Goal: Information Seeking & Learning: Compare options

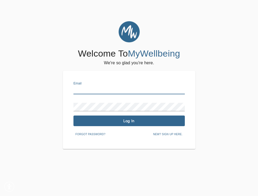
click at [92, 89] on input "text" at bounding box center [128, 90] width 111 height 8
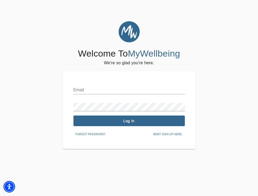
type input "[EMAIL_ADDRESS][PERSON_NAME][DOMAIN_NAME]"
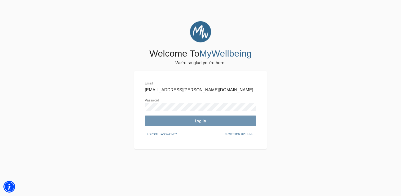
click at [167, 123] on button "Log In" at bounding box center [200, 120] width 111 height 11
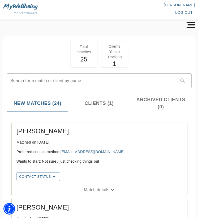
scroll to position [59, 0]
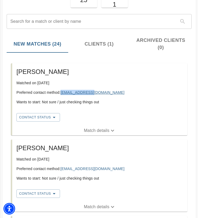
copy link "[EMAIL_ADDRESS][DOMAIN_NAME]"
drag, startPoint x: 95, startPoint y: 91, endPoint x: 62, endPoint y: 91, distance: 32.6
click at [62, 91] on p "Preferred contact method: [EMAIL_ADDRESS][DOMAIN_NAME]" at bounding box center [99, 92] width 166 height 5
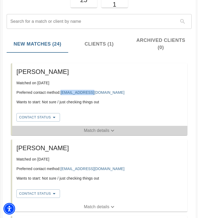
click at [94, 132] on p "Match details" at bounding box center [96, 130] width 25 height 6
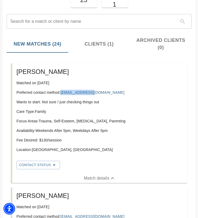
click at [40, 121] on p "Focus Areas: Trauma, Self-Esteem, [MEDICAL_DATA], Parenting" at bounding box center [99, 120] width 166 height 5
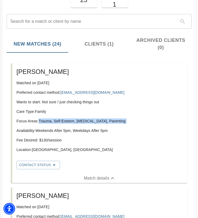
drag, startPoint x: 40, startPoint y: 121, endPoint x: 122, endPoint y: 122, distance: 82.7
click at [122, 122] on p "Focus Areas: Trauma, Self-Esteem, [MEDICAL_DATA], Parenting" at bounding box center [99, 120] width 166 height 5
copy p "Trauma, Self-Esteem, [MEDICAL_DATA], Parenting"
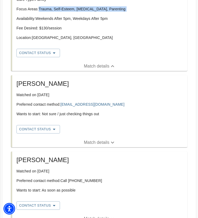
scroll to position [173, 0]
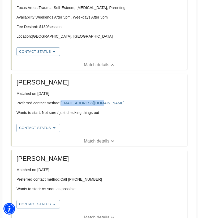
copy link "[EMAIL_ADDRESS][DOMAIN_NAME]"
drag, startPoint x: 106, startPoint y: 103, endPoint x: 62, endPoint y: 103, distance: 44.3
click at [62, 103] on p "Preferred contact method: [EMAIL_ADDRESS][DOMAIN_NAME]" at bounding box center [99, 102] width 166 height 5
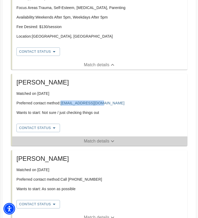
click at [91, 143] on p "Match details" at bounding box center [96, 141] width 25 height 6
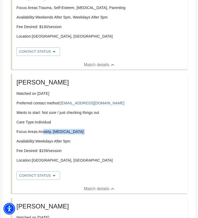
drag, startPoint x: 81, startPoint y: 136, endPoint x: 43, endPoint y: 133, distance: 37.7
click at [43, 133] on div "Care Type: Individual Focus Areas: Anxiety, [MEDICAL_DATA] Availability: Weekda…" at bounding box center [99, 144] width 166 height 48
click at [40, 133] on p "Focus Areas: Anxiety, [MEDICAL_DATA]" at bounding box center [99, 131] width 166 height 5
copy p "Anxiety, [MEDICAL_DATA]"
drag, startPoint x: 40, startPoint y: 133, endPoint x: 72, endPoint y: 133, distance: 32.1
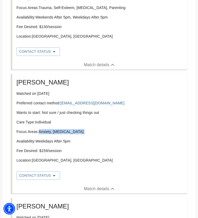
click at [72, 133] on p "Focus Areas: Anxiety, [MEDICAL_DATA]" at bounding box center [99, 131] width 166 height 5
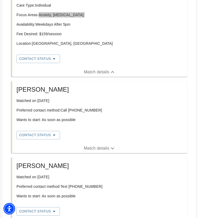
scroll to position [293, 0]
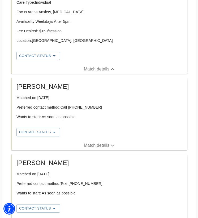
click at [96, 107] on p "Preferred contact method: Call [PHONE_NUMBER]" at bounding box center [99, 107] width 166 height 5
copy p "[PHONE_NUMBER]"
drag, startPoint x: 98, startPoint y: 107, endPoint x: 70, endPoint y: 107, distance: 27.8
click at [69, 107] on p "Preferred contact method: Call [PHONE_NUMBER]" at bounding box center [99, 107] width 166 height 5
click at [100, 143] on p "Match details" at bounding box center [96, 145] width 25 height 6
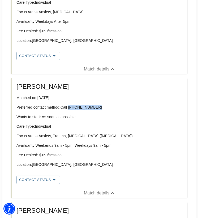
drag, startPoint x: 39, startPoint y: 136, endPoint x: 157, endPoint y: 138, distance: 117.7
click at [157, 138] on p "Focus Areas: Anxiety, Trauma, [MEDICAL_DATA] ([MEDICAL_DATA])" at bounding box center [99, 135] width 166 height 5
copy p "Anxiety, Trauma, [MEDICAL_DATA] ([MEDICAL_DATA])"
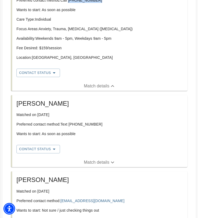
scroll to position [402, 0]
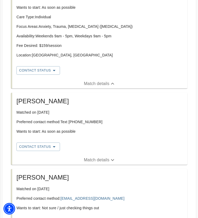
click at [103, 155] on div "[PERSON_NAME] Matched on [DATE] Preferred contact method: Text [PHONE_NUMBER] W…" at bounding box center [99, 124] width 175 height 63
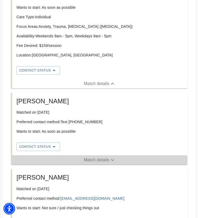
click at [100, 160] on p "Match details" at bounding box center [96, 160] width 25 height 6
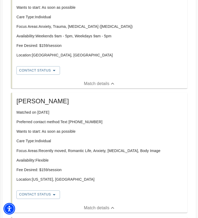
click at [19, 99] on h5 "[PERSON_NAME]" at bounding box center [99, 101] width 166 height 8
click at [60, 117] on div "Paige Matched on [DATE] Preferred contact method: Text [PHONE_NUMBER] Wants to …" at bounding box center [99, 141] width 171 height 93
drag, startPoint x: 70, startPoint y: 122, endPoint x: 125, endPoint y: 124, distance: 54.6
click at [125, 124] on p "Preferred contact method: Text [PHONE_NUMBER]" at bounding box center [99, 121] width 166 height 5
drag, startPoint x: 95, startPoint y: 121, endPoint x: 69, endPoint y: 121, distance: 26.2
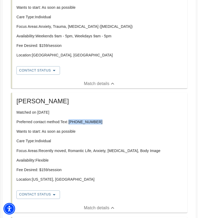
click at [69, 121] on p "Preferred contact method: Text [PHONE_NUMBER]" at bounding box center [99, 121] width 166 height 5
copy p "[PHONE_NUMBER]"
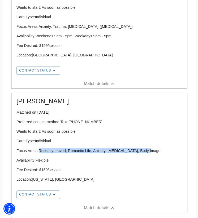
drag, startPoint x: 39, startPoint y: 150, endPoint x: 164, endPoint y: 150, distance: 124.0
click at [164, 150] on p "Focus Areas: Recently moved, Romantic Life, Anxiety, [MEDICAL_DATA], Body Image" at bounding box center [99, 150] width 166 height 5
copy p "Recently moved, Romantic Life, Anxiety, [MEDICAL_DATA], Body Image"
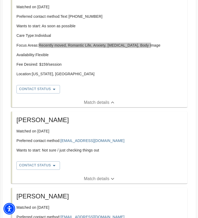
scroll to position [515, 0]
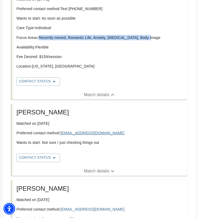
click at [105, 134] on link "[EMAIL_ADDRESS][DOMAIN_NAME]" at bounding box center [92, 133] width 64 height 4
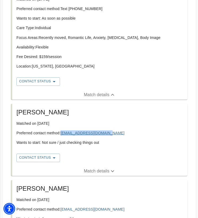
drag, startPoint x: 122, startPoint y: 134, endPoint x: 61, endPoint y: 133, distance: 60.7
click at [61, 133] on p "Preferred contact method: [EMAIL_ADDRESS][DOMAIN_NAME]" at bounding box center [99, 132] width 166 height 5
copy link "[EMAIL_ADDRESS][DOMAIN_NAME]"
click at [86, 173] on p "Match details" at bounding box center [96, 171] width 25 height 6
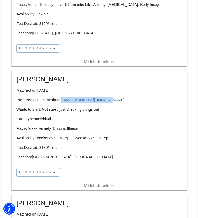
scroll to position [549, 0]
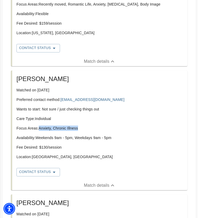
drag, startPoint x: 39, startPoint y: 128, endPoint x: 104, endPoint y: 127, distance: 65.2
click at [104, 127] on p "Focus Areas: Anxiety, Chronic Illness" at bounding box center [99, 128] width 166 height 5
copy p "Anxiety, Chronic Illness"
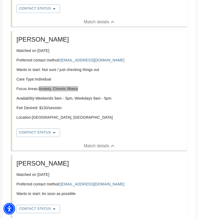
scroll to position [624, 0]
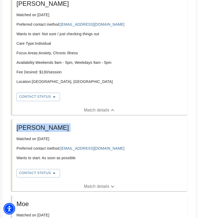
drag, startPoint x: 36, startPoint y: 133, endPoint x: 24, endPoint y: 131, distance: 12.0
click at [9, 131] on li "[PERSON_NAME] Matched on [DATE] Preferred contact method: [EMAIL_ADDRESS][DOMAI…" at bounding box center [99, 155] width 185 height 76
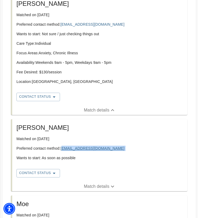
drag, startPoint x: 107, startPoint y: 152, endPoint x: 63, endPoint y: 148, distance: 44.2
click at [63, 148] on div "[PERSON_NAME] Matched on [DATE] Preferred contact method: [EMAIL_ADDRESS][DOMAI…" at bounding box center [99, 144] width 171 height 46
click at [117, 142] on div "[PERSON_NAME] Matched on [DATE] Preferred contact method: [EMAIL_ADDRESS][DOMAI…" at bounding box center [99, 144] width 171 height 46
drag, startPoint x: 108, startPoint y: 147, endPoint x: 61, endPoint y: 148, distance: 47.2
click at [61, 148] on p "Preferred contact method: [EMAIL_ADDRESS][DOMAIN_NAME]" at bounding box center [99, 148] width 166 height 5
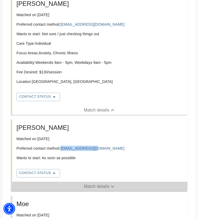
click at [99, 183] on button "Match details" at bounding box center [99, 187] width 175 height 10
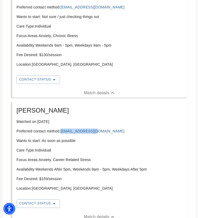
scroll to position [646, 0]
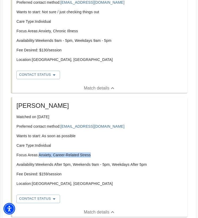
drag, startPoint x: 93, startPoint y: 154, endPoint x: 40, endPoint y: 154, distance: 53.0
click at [40, 154] on p "Focus Areas: Anxiety, Career-Related Stress" at bounding box center [99, 154] width 166 height 5
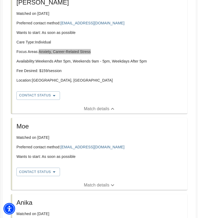
scroll to position [751, 0]
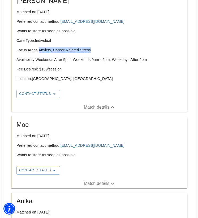
click at [92, 183] on p "Match details" at bounding box center [96, 183] width 25 height 6
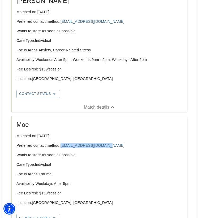
drag, startPoint x: 114, startPoint y: 147, endPoint x: 62, endPoint y: 147, distance: 52.2
click at [62, 147] on p "Preferred contact method: [EMAIL_ADDRESS][DOMAIN_NAME]" at bounding box center [99, 145] width 166 height 5
click at [62, 175] on p "Focus Areas: Trauma" at bounding box center [99, 173] width 166 height 5
drag, startPoint x: 55, startPoint y: 175, endPoint x: 40, endPoint y: 175, distance: 14.9
click at [40, 175] on p "Focus Areas: Trauma" at bounding box center [99, 173] width 166 height 5
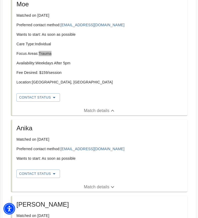
scroll to position [874, 0]
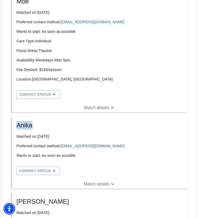
drag, startPoint x: 41, startPoint y: 126, endPoint x: 15, endPoint y: 126, distance: 25.4
click at [15, 126] on div "Anika Matched on [DATE] Preferred contact method: [PERSON_NAME][EMAIL_ADDRESS][…" at bounding box center [99, 142] width 171 height 46
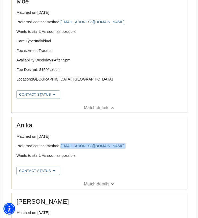
drag, startPoint x: 108, startPoint y: 151, endPoint x: 61, endPoint y: 148, distance: 47.3
click at [61, 147] on div "Anika Matched on [DATE] Preferred contact method: [PERSON_NAME][EMAIL_ADDRESS][…" at bounding box center [99, 142] width 171 height 46
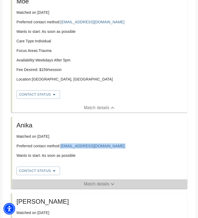
click at [96, 186] on p "Match details" at bounding box center [96, 184] width 25 height 6
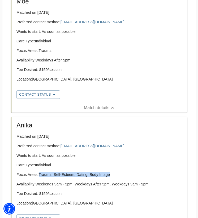
drag, startPoint x: 113, startPoint y: 174, endPoint x: 40, endPoint y: 174, distance: 73.4
click at [40, 174] on p "Focus Areas: Trauma, Self-Esteem, Dating, Body Image" at bounding box center [99, 174] width 166 height 5
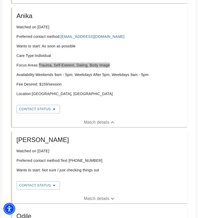
scroll to position [985, 0]
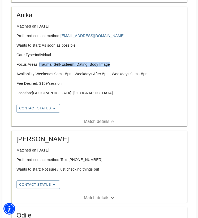
drag, startPoint x: 87, startPoint y: 139, endPoint x: 14, endPoint y: 138, distance: 72.6
click at [14, 138] on div "[PERSON_NAME] Matched on [DATE] Preferred contact method: Text [PHONE_NUMBER] W…" at bounding box center [99, 156] width 171 height 46
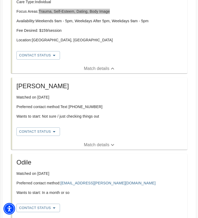
scroll to position [1038, 0]
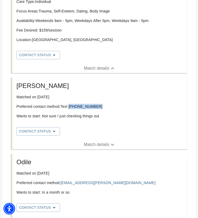
drag, startPoint x: 100, startPoint y: 107, endPoint x: 69, endPoint y: 107, distance: 31.0
click at [69, 107] on p "Preferred contact method: Text [PHONE_NUMBER]" at bounding box center [99, 106] width 166 height 5
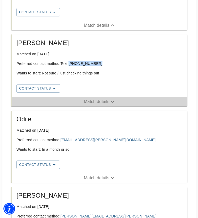
click at [98, 103] on p "Match details" at bounding box center [96, 102] width 25 height 6
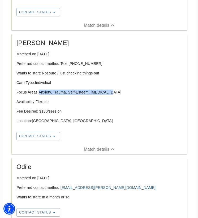
drag, startPoint x: 122, startPoint y: 94, endPoint x: 38, endPoint y: 94, distance: 84.0
click at [38, 94] on p "Focus Areas: Anxiety, Trauma, Self-Esteem, [MEDICAL_DATA]" at bounding box center [99, 92] width 166 height 5
